Goal: Transaction & Acquisition: Subscribe to service/newsletter

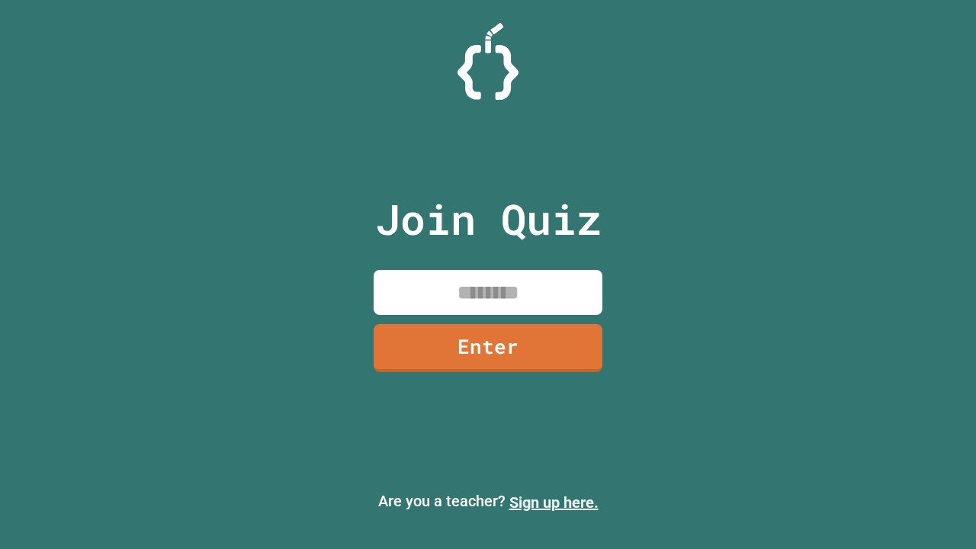
click at [554, 503] on link "Sign up here." at bounding box center [553, 502] width 89 height 18
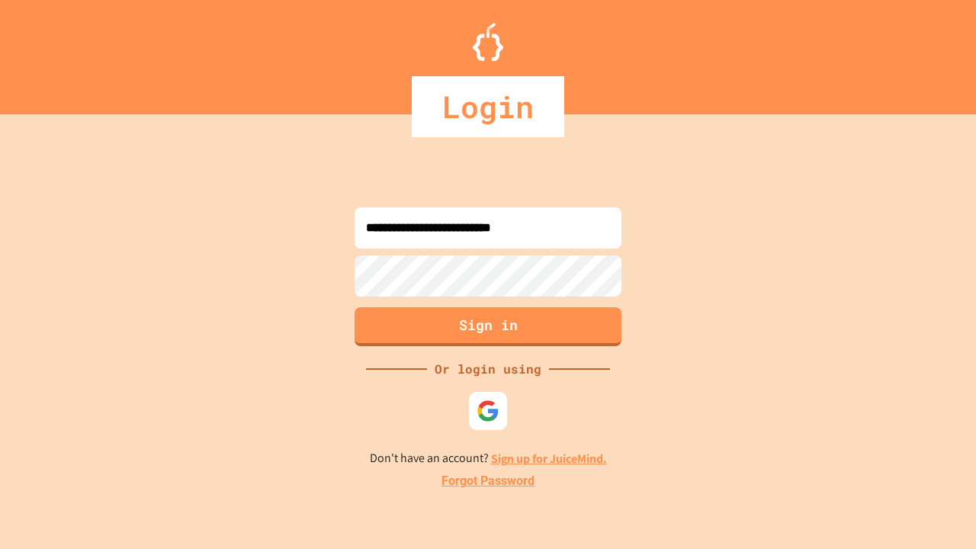
type input "**********"
